Goal: Navigation & Orientation: Find specific page/section

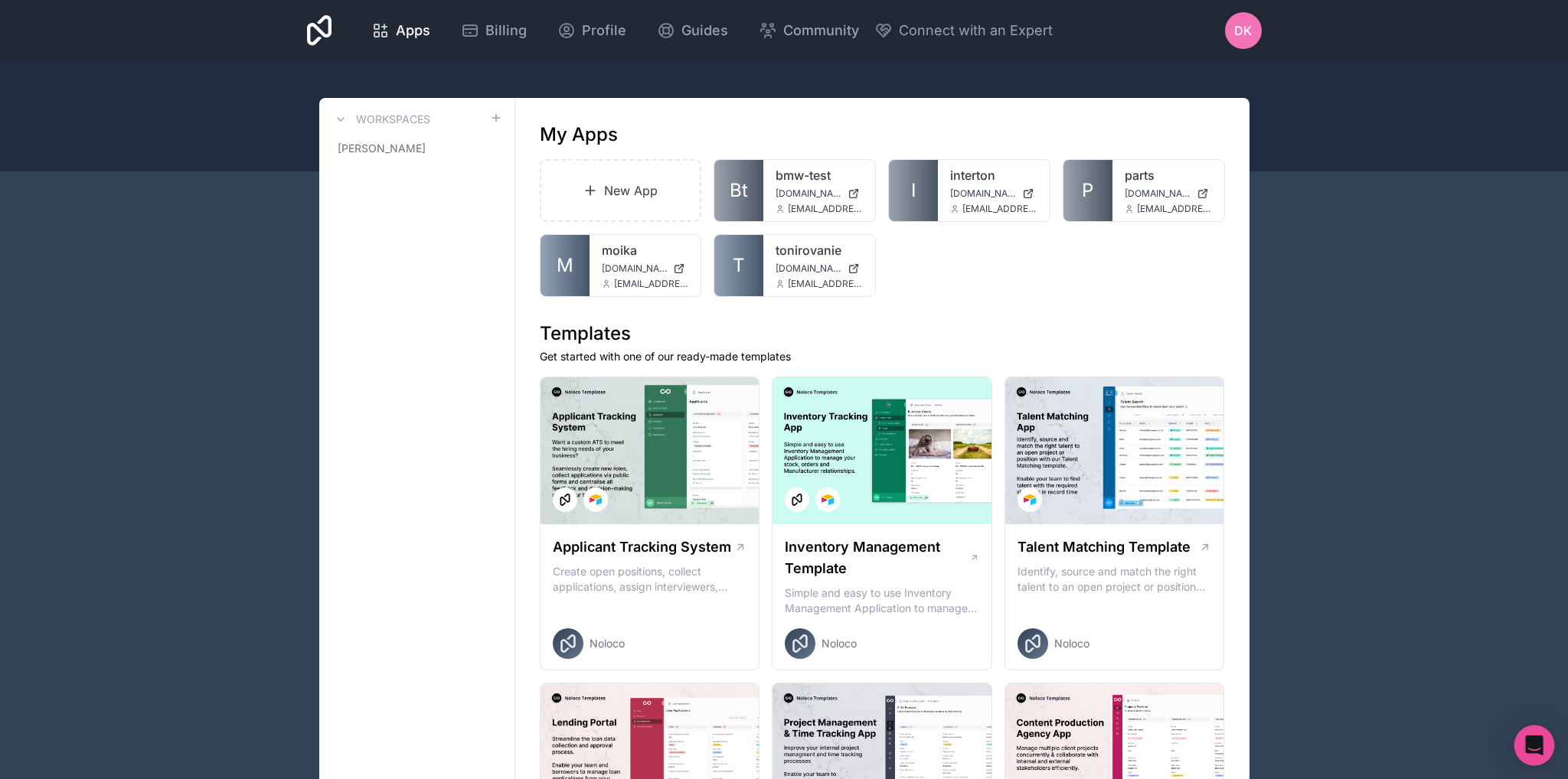
click at [1535, 736] on div "Open Intercom Messenger" at bounding box center [1535, 746] width 41 height 41
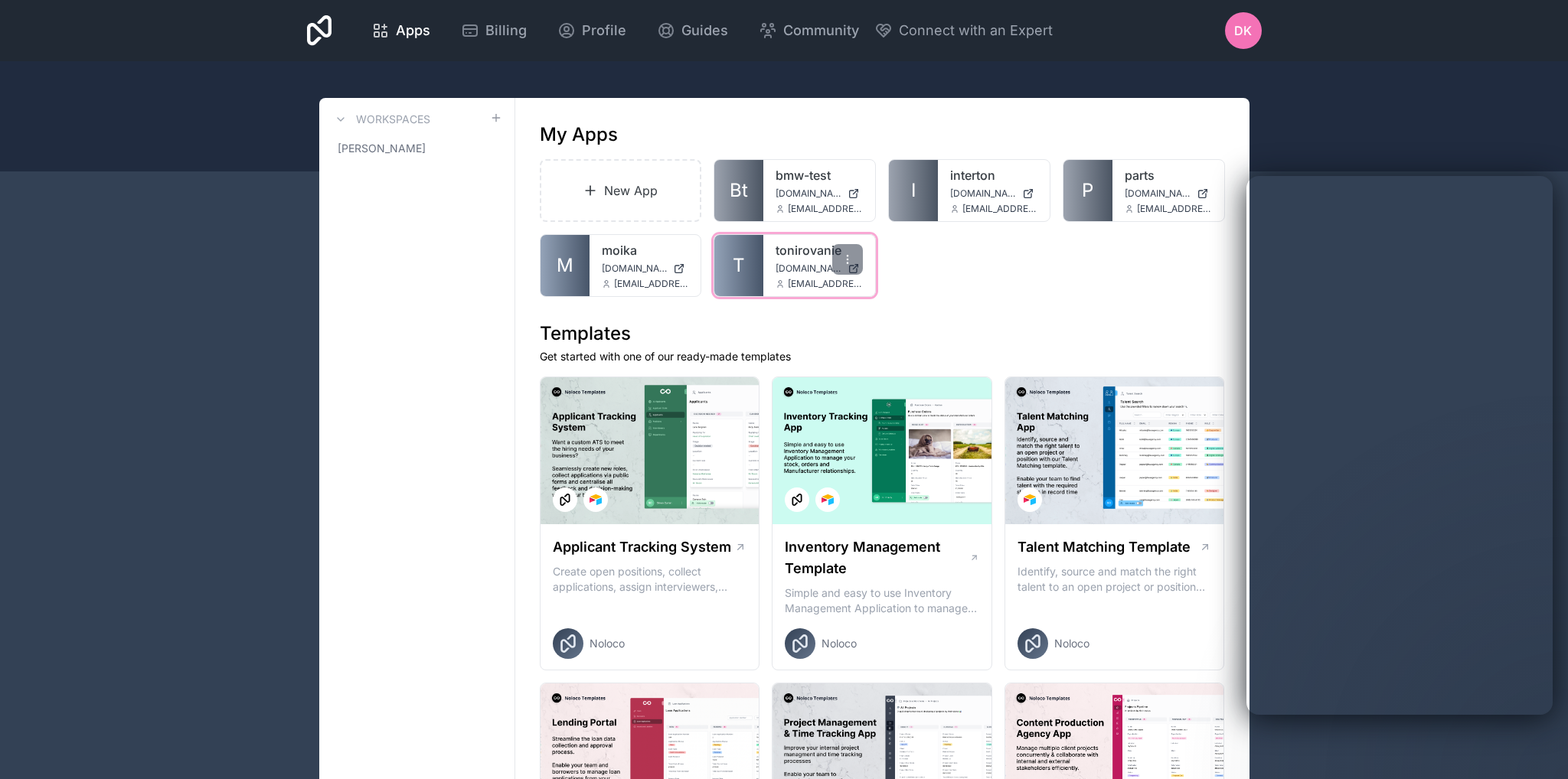
click at [795, 248] on link "tonirovanie" at bounding box center [819, 250] width 88 height 18
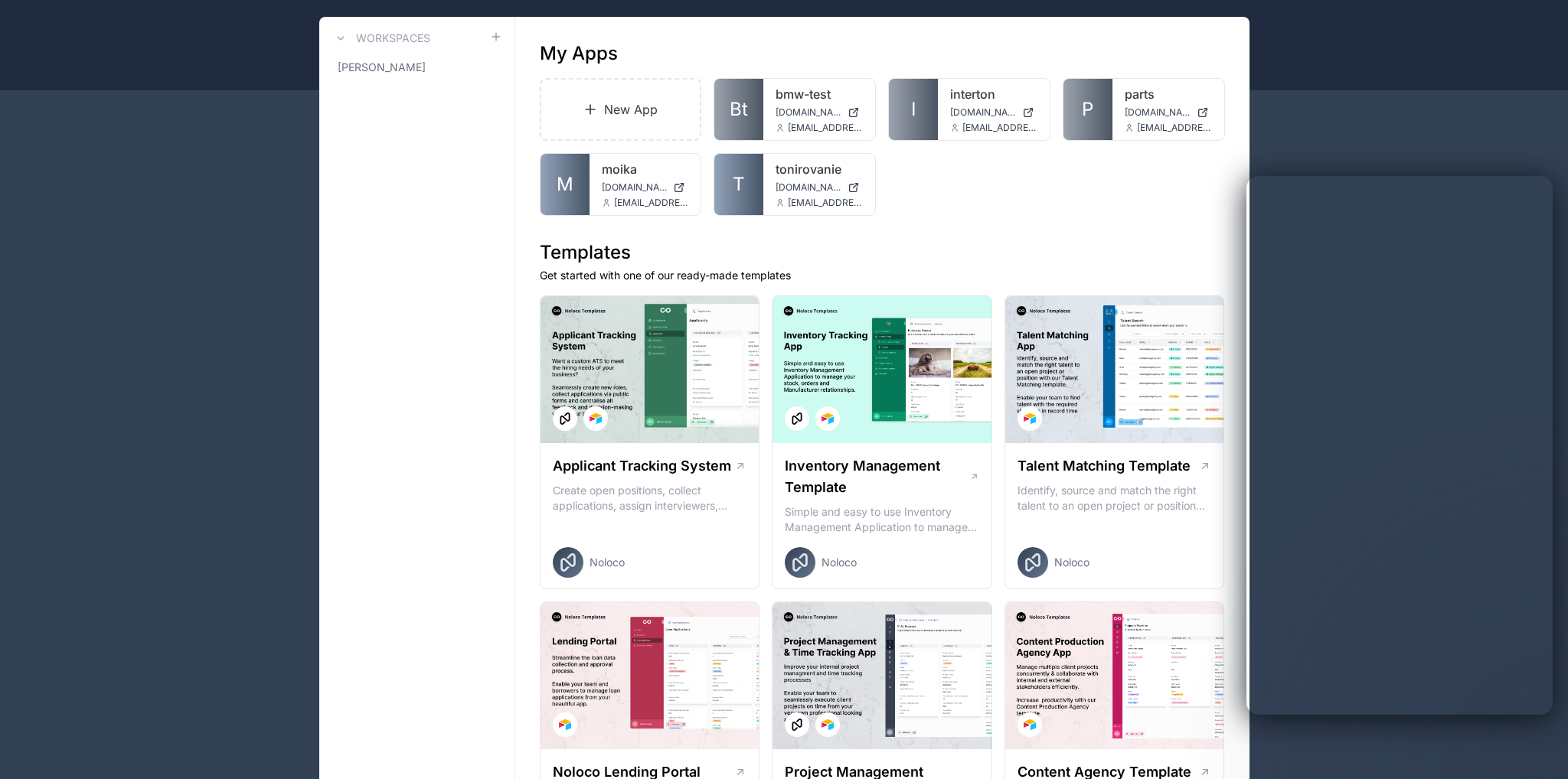
scroll to position [161, 0]
